Goal: Book appointment/travel/reservation

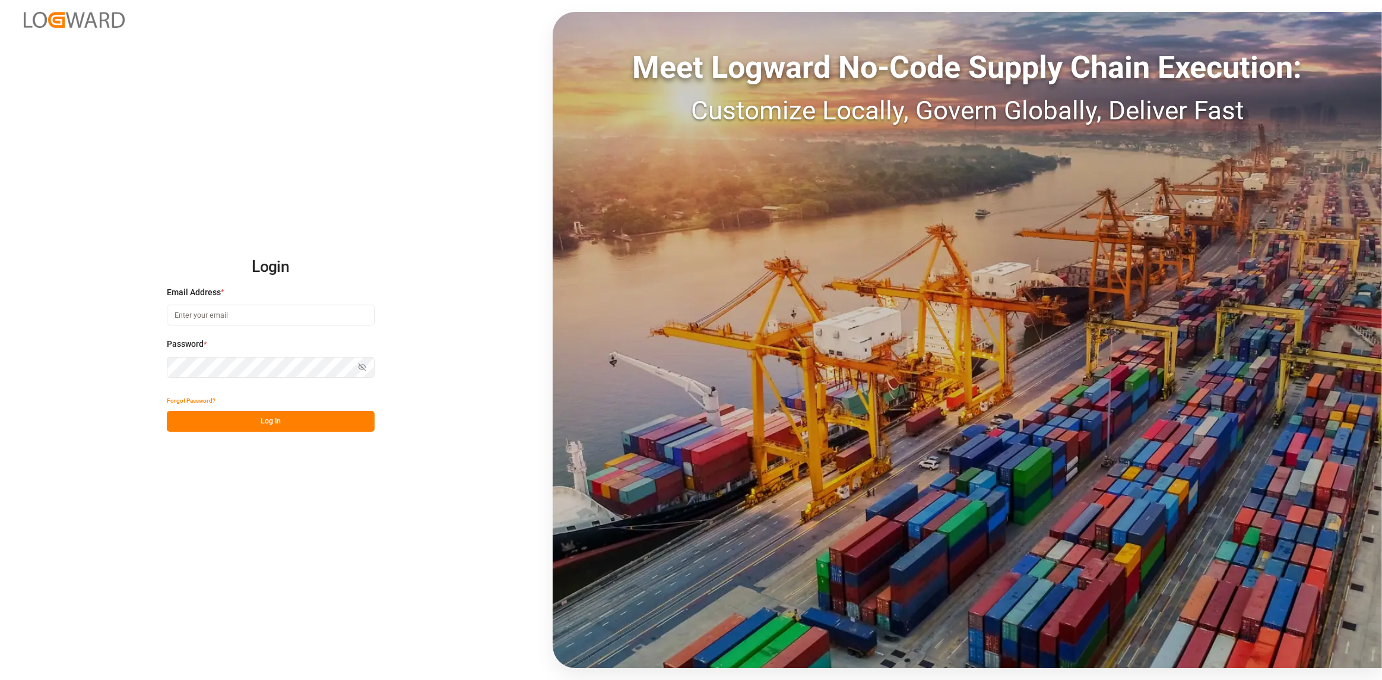
click at [249, 312] on input at bounding box center [271, 315] width 208 height 21
type input "[PERSON_NAME][EMAIL_ADDRESS][DOMAIN_NAME]"
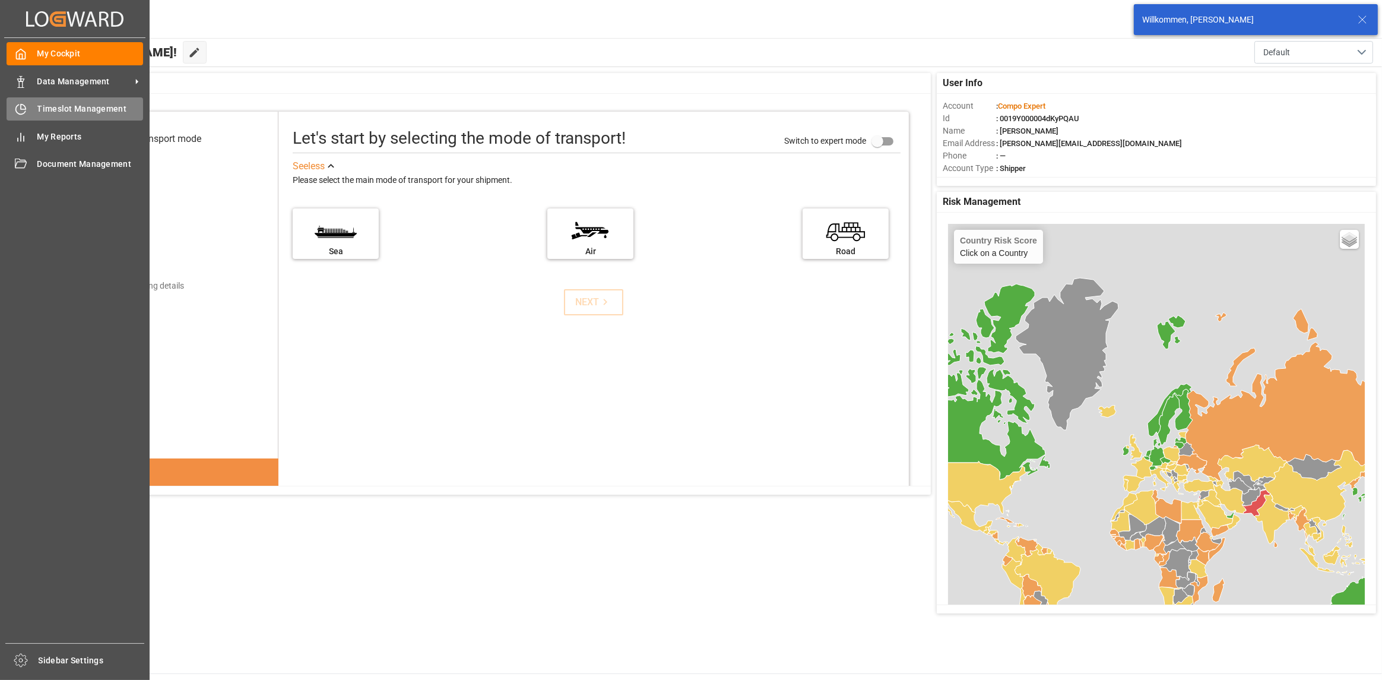
click at [23, 117] on div "Timeslot Management Timeslot Management" at bounding box center [75, 108] width 137 height 23
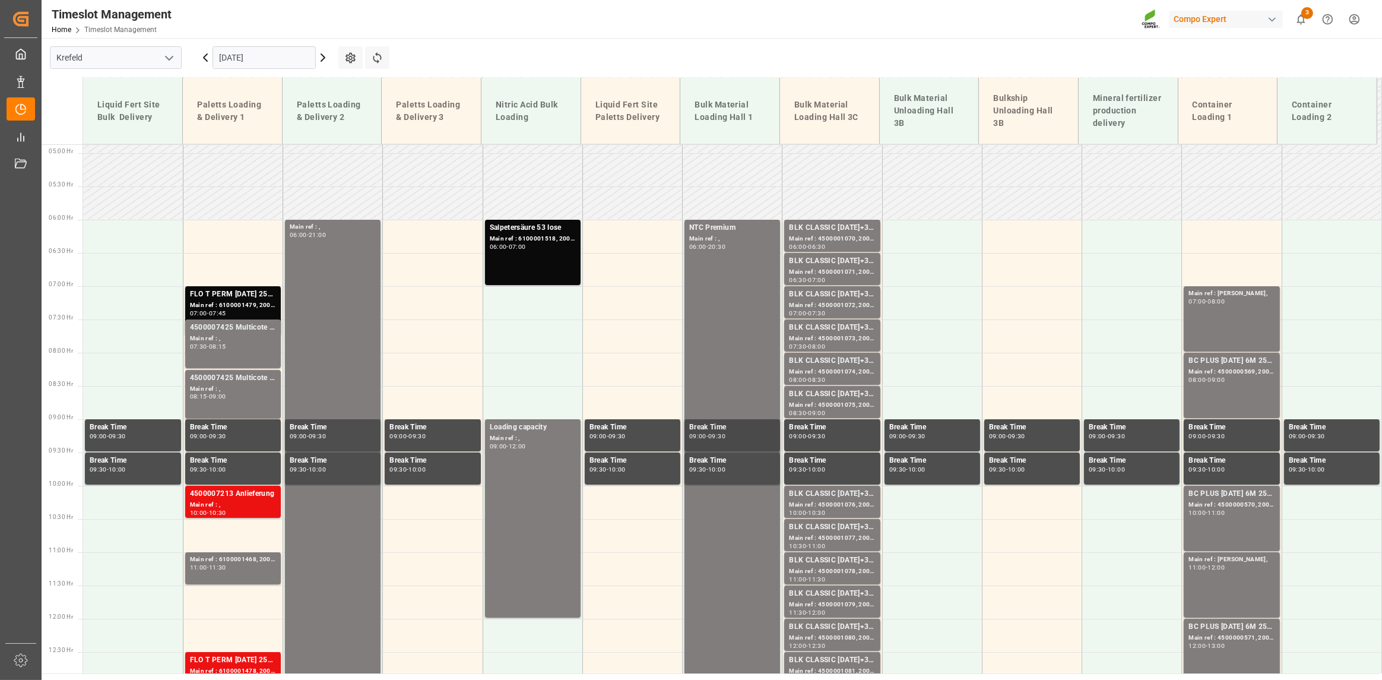
scroll to position [438, 0]
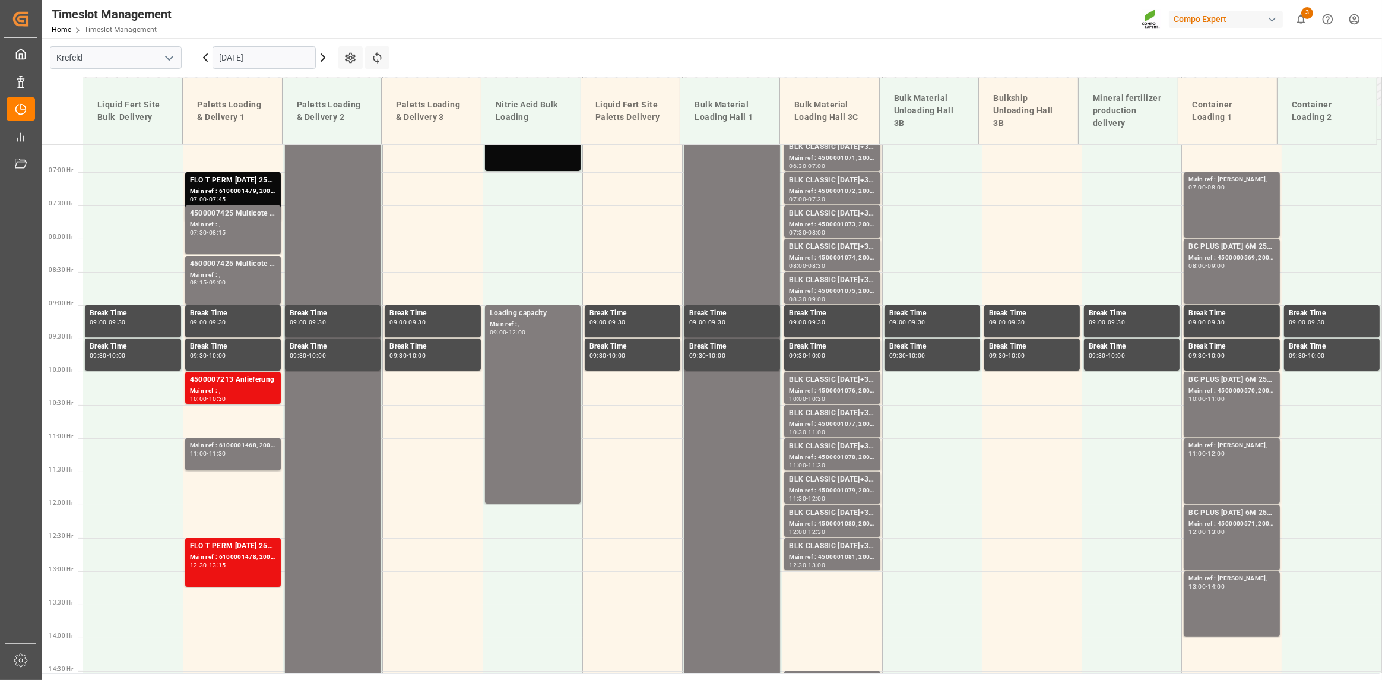
click at [261, 58] on input "[DATE]" at bounding box center [264, 57] width 103 height 23
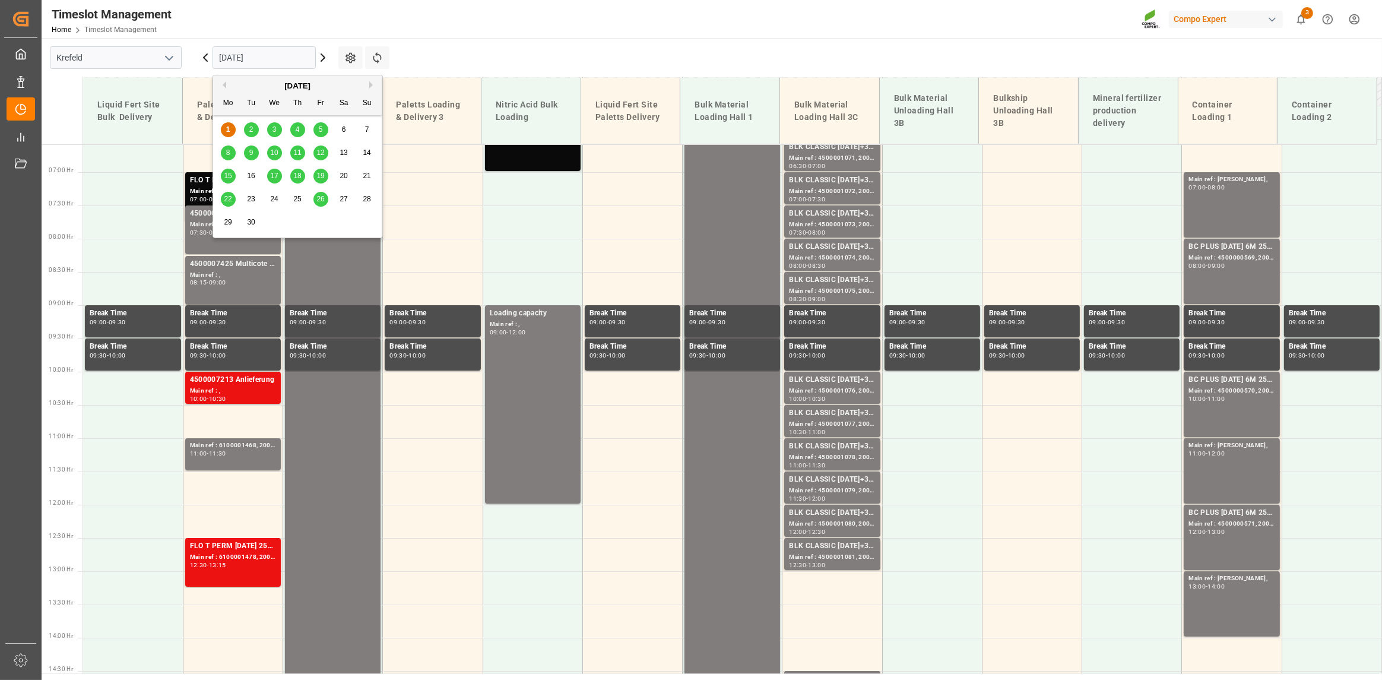
click at [249, 132] on span "2" at bounding box center [251, 129] width 4 height 8
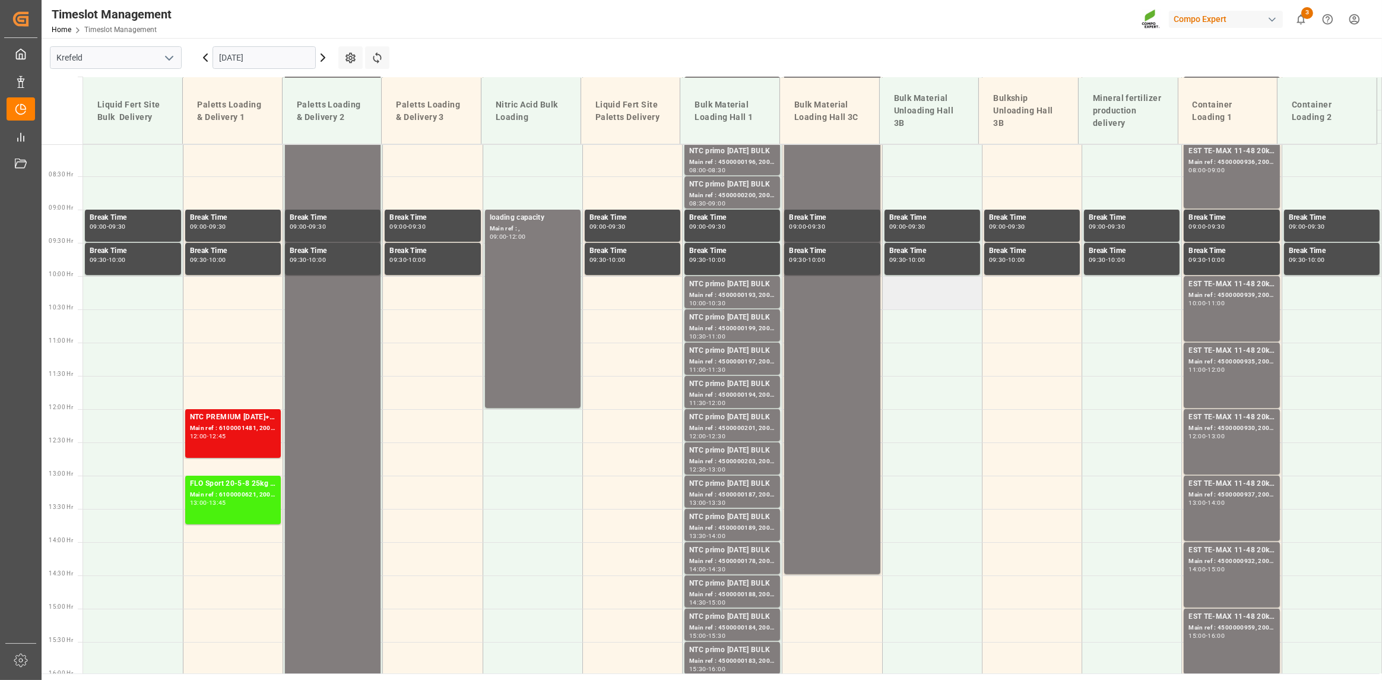
scroll to position [556, 0]
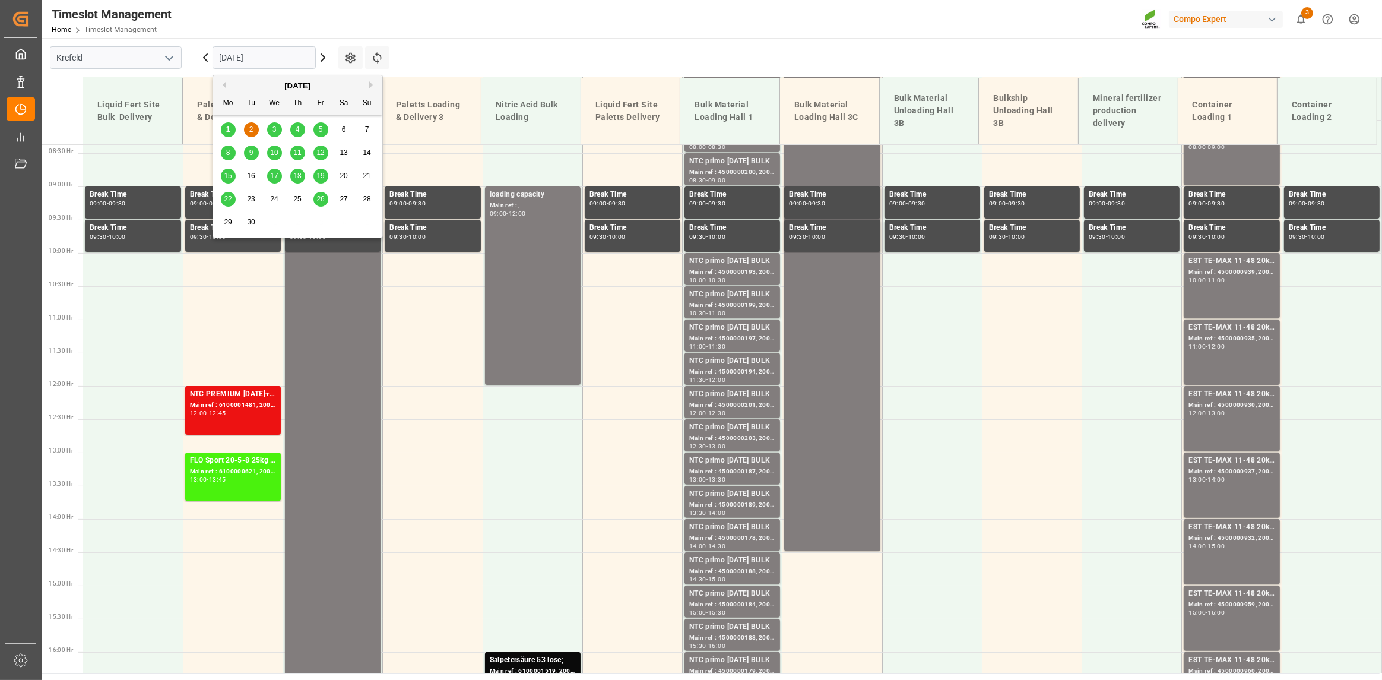
click at [279, 55] on input "[DATE]" at bounding box center [264, 57] width 103 height 23
click at [281, 128] on div "1 2 3 4 5 6 7" at bounding box center [298, 129] width 162 height 23
click at [274, 127] on span "3" at bounding box center [275, 129] width 4 height 8
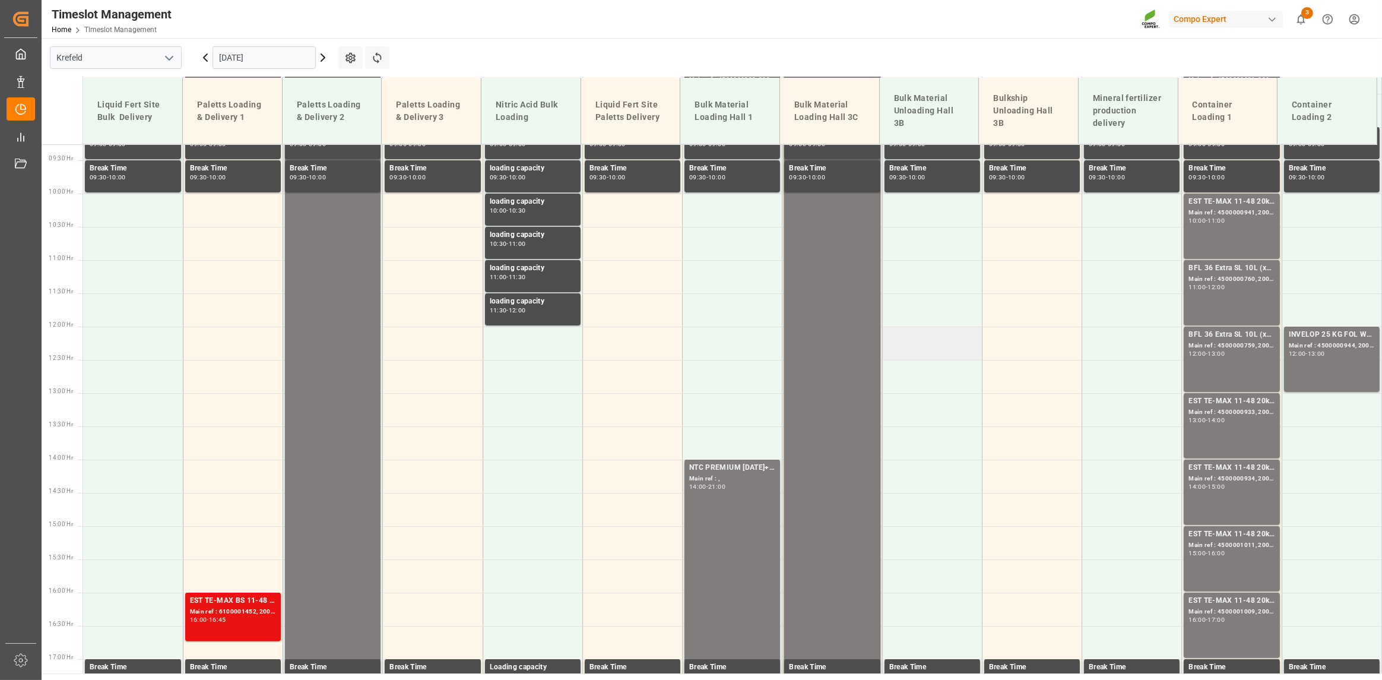
scroll to position [200, 0]
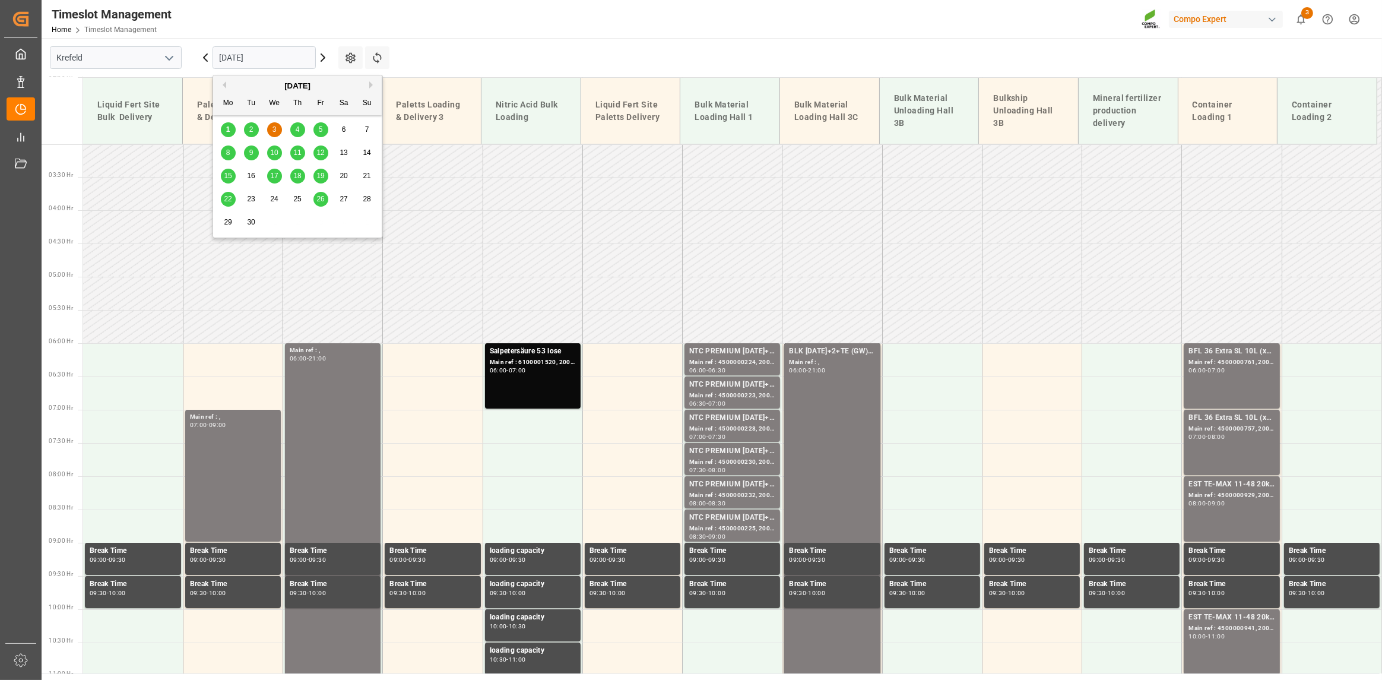
click at [282, 63] on input "[DATE]" at bounding box center [264, 57] width 103 height 23
click at [301, 131] on div "4" at bounding box center [297, 130] width 15 height 14
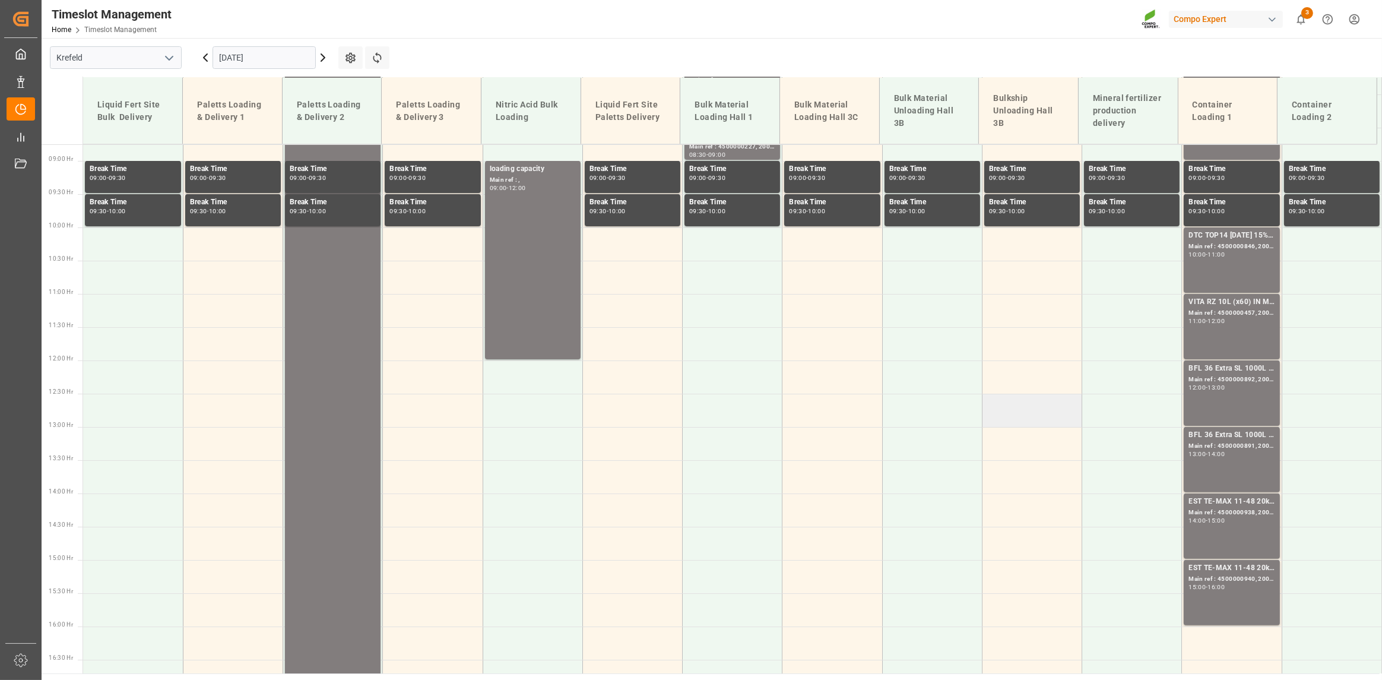
scroll to position [616, 0]
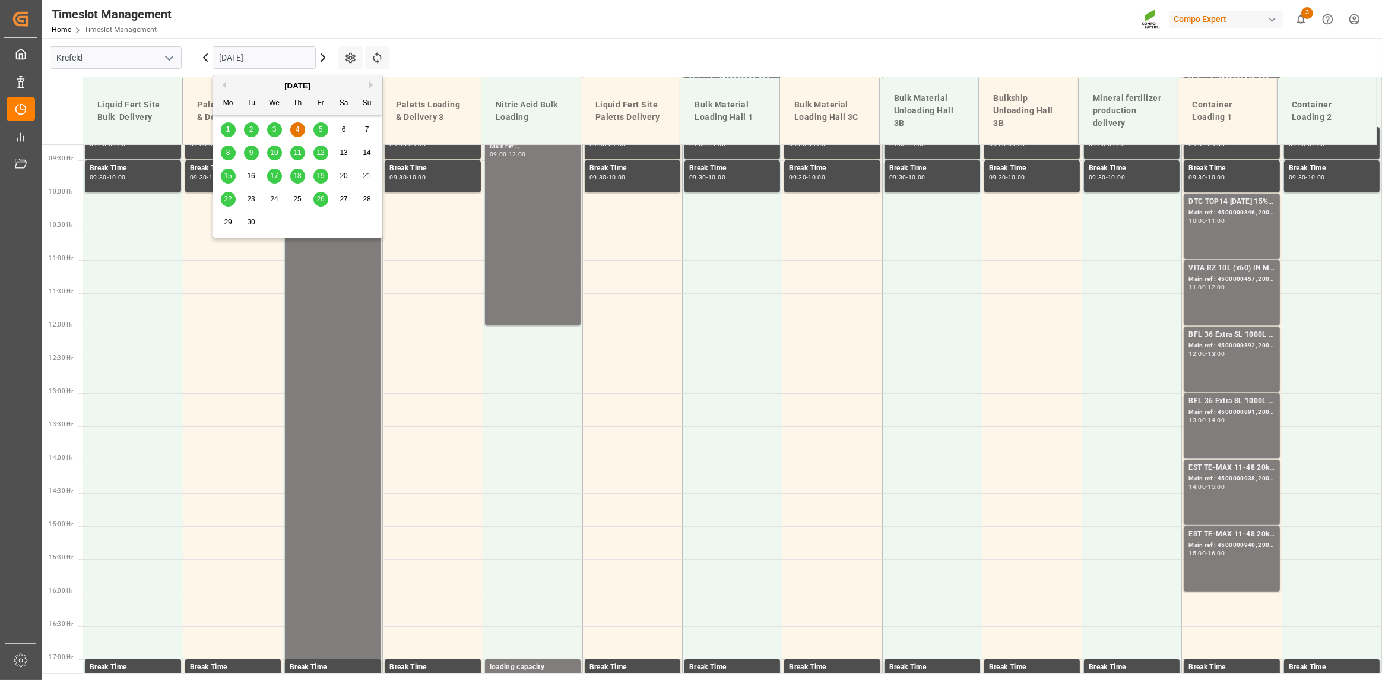
click at [290, 58] on input "[DATE]" at bounding box center [264, 57] width 103 height 23
click at [324, 132] on div "5" at bounding box center [320, 130] width 15 height 14
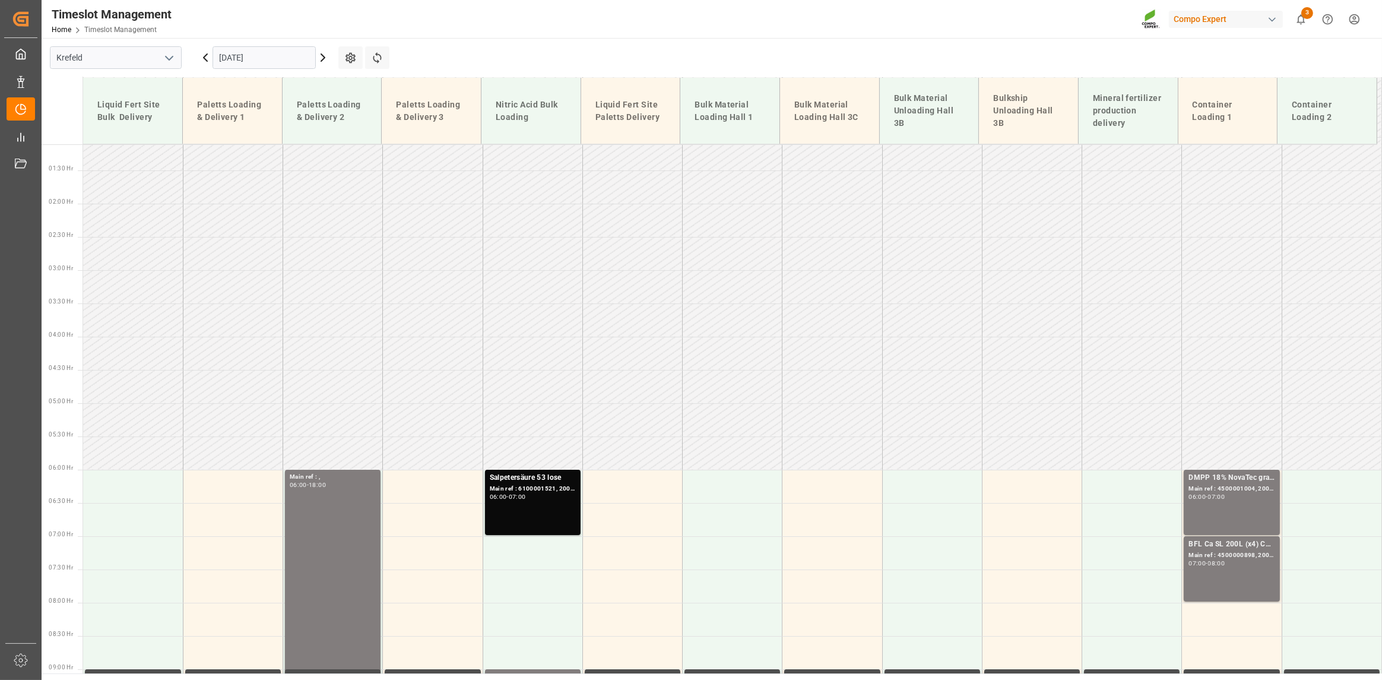
scroll to position [0, 0]
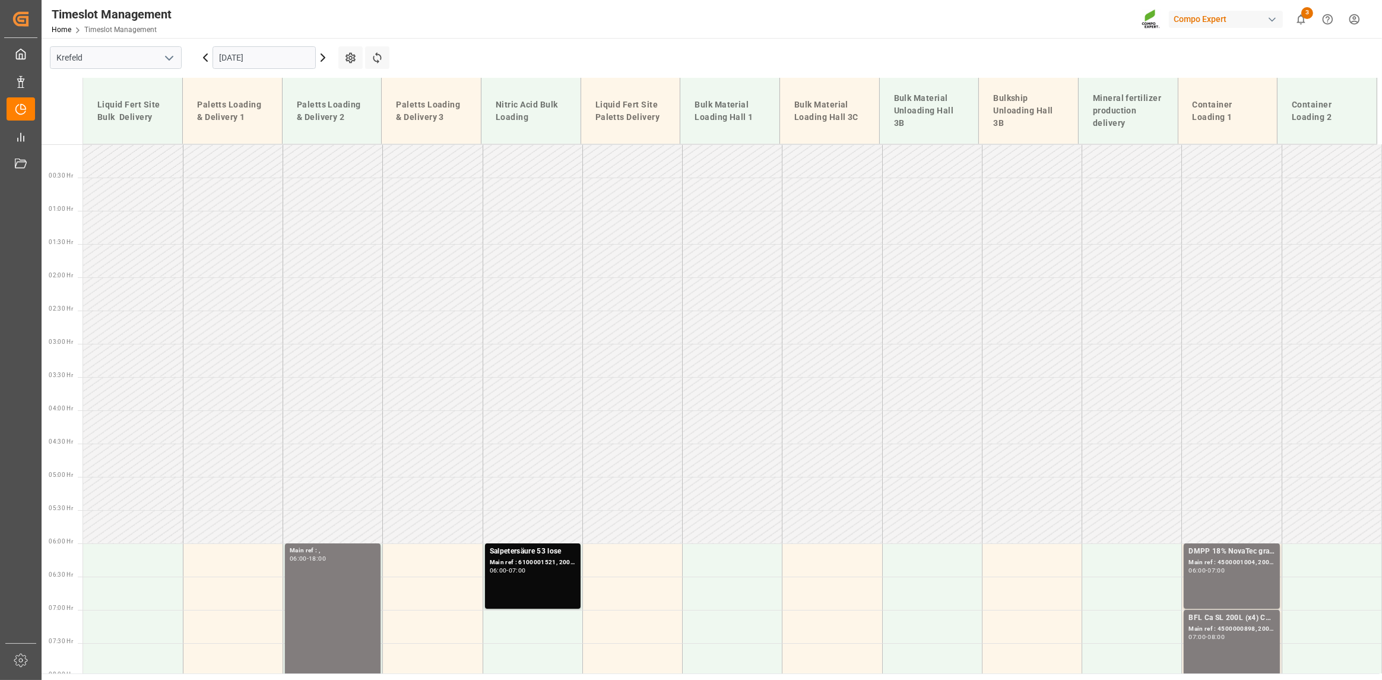
click at [812, 29] on div "Timeslot Management Home Timeslot Management Compo Expert 3 Notifications Only …" at bounding box center [707, 19] width 1349 height 38
click at [548, 5] on div "Timeslot Management Home Timeslot Management Compo Expert 3 Notifications Only …" at bounding box center [707, 19] width 1349 height 38
